Goal: Transaction & Acquisition: Purchase product/service

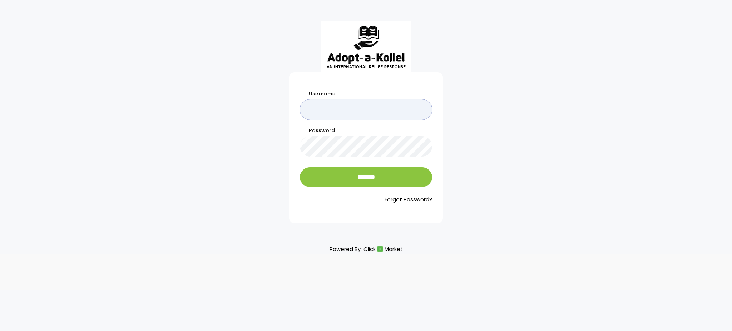
click at [358, 114] on input "Username" at bounding box center [366, 109] width 132 height 20
type input "**********"
click at [300, 167] on input "*******" at bounding box center [366, 177] width 132 height 20
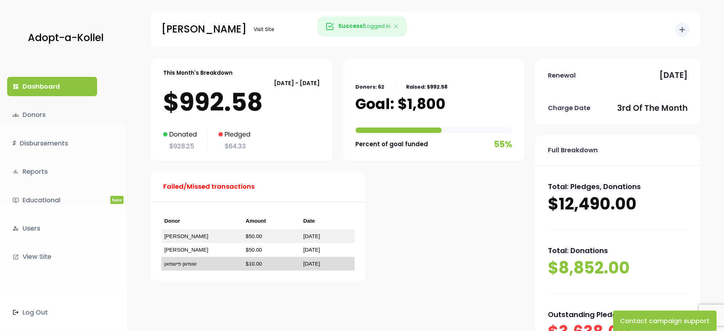
click at [181, 261] on link "שומשן פישמאן" at bounding box center [180, 263] width 33 height 6
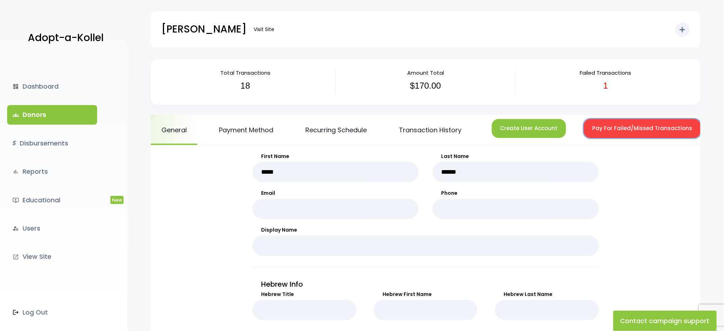
click at [608, 123] on button "Pay For Failed/Missed Transactions" at bounding box center [642, 128] width 117 height 19
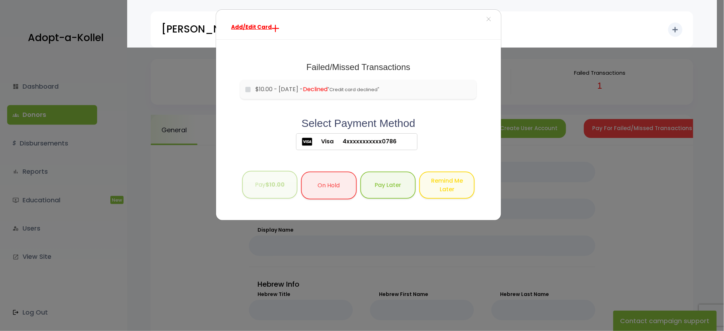
click at [281, 192] on button "Pay $10.00" at bounding box center [269, 185] width 55 height 28
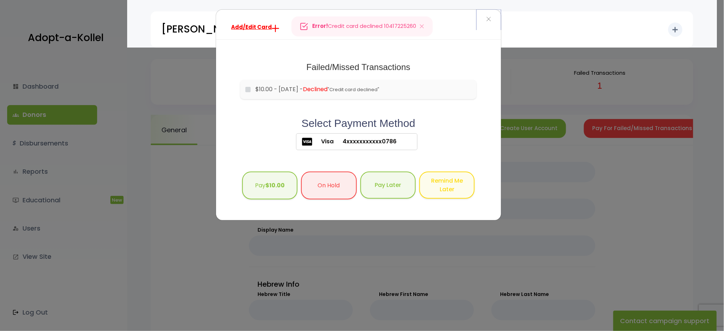
click at [488, 21] on span "×" at bounding box center [488, 19] width 5 height 15
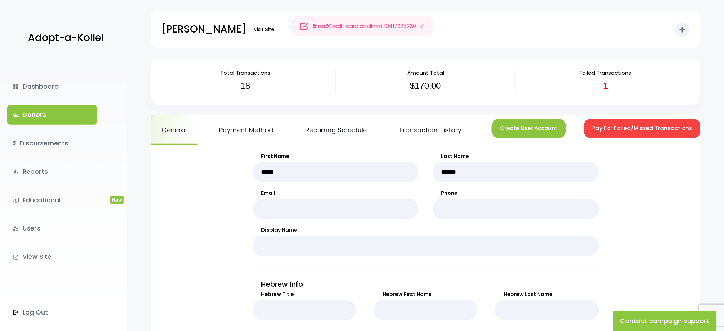
click at [35, 117] on link "groups Donors" at bounding box center [52, 114] width 90 height 19
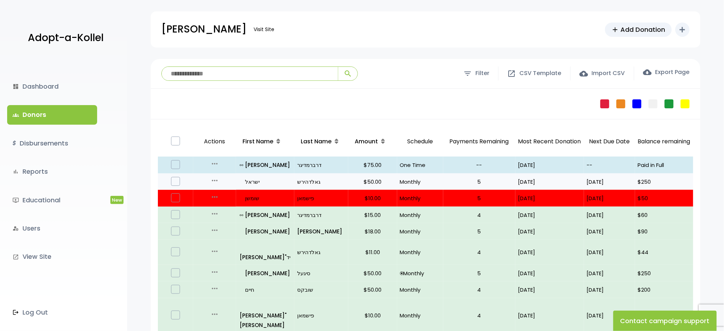
click at [212, 178] on icon "more_horiz" at bounding box center [214, 180] width 9 height 9
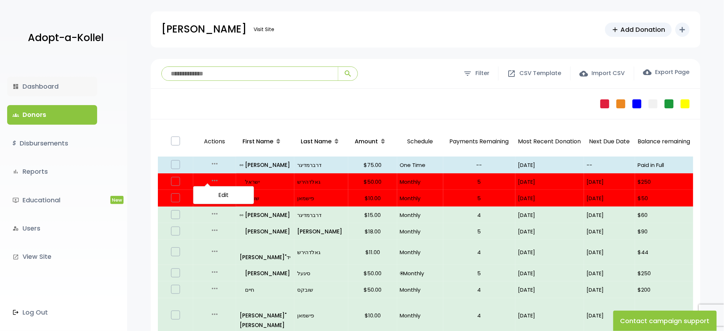
click at [38, 80] on link "dashboard Dashboard" at bounding box center [52, 86] width 90 height 19
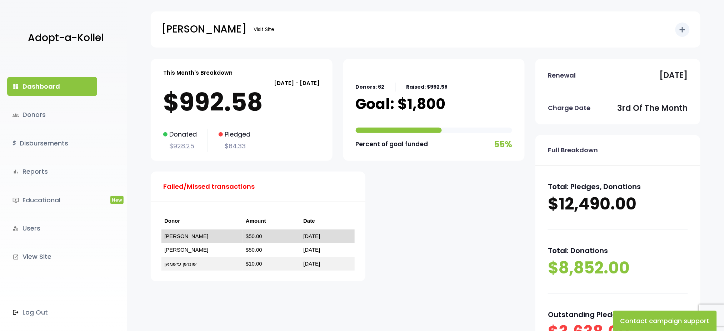
click at [186, 235] on link "[PERSON_NAME]" at bounding box center [186, 236] width 44 height 6
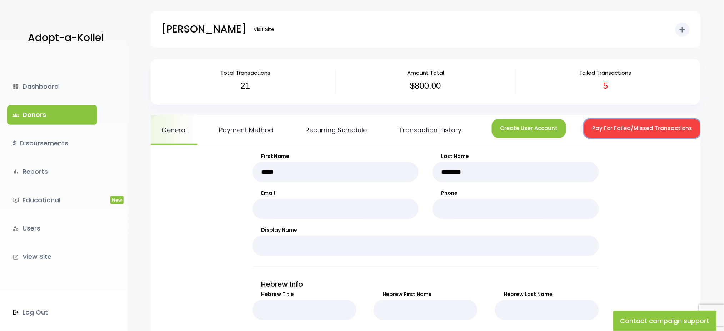
click at [602, 122] on button "Pay For Failed/Missed Transactions" at bounding box center [642, 128] width 117 height 19
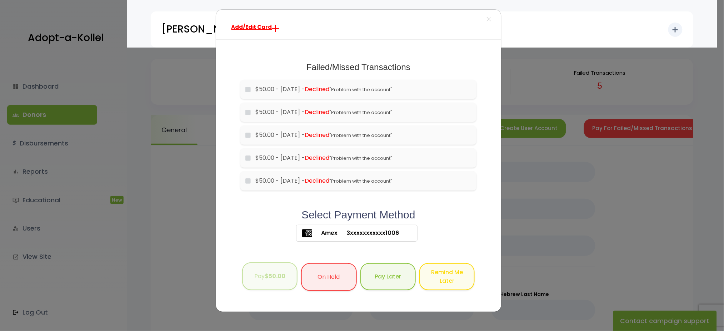
click at [268, 289] on button "Pay $50.00" at bounding box center [269, 276] width 55 height 28
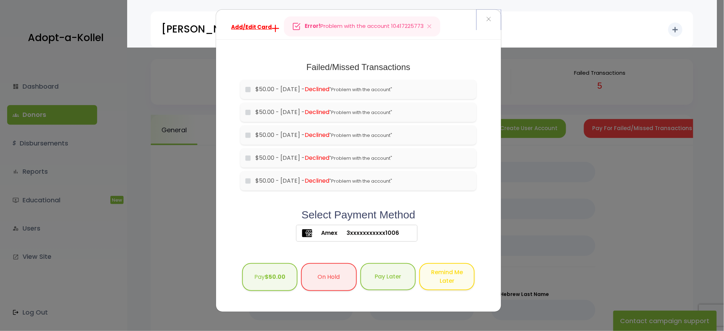
click at [488, 21] on span "×" at bounding box center [488, 19] width 5 height 15
